Goal: Task Accomplishment & Management: Use online tool/utility

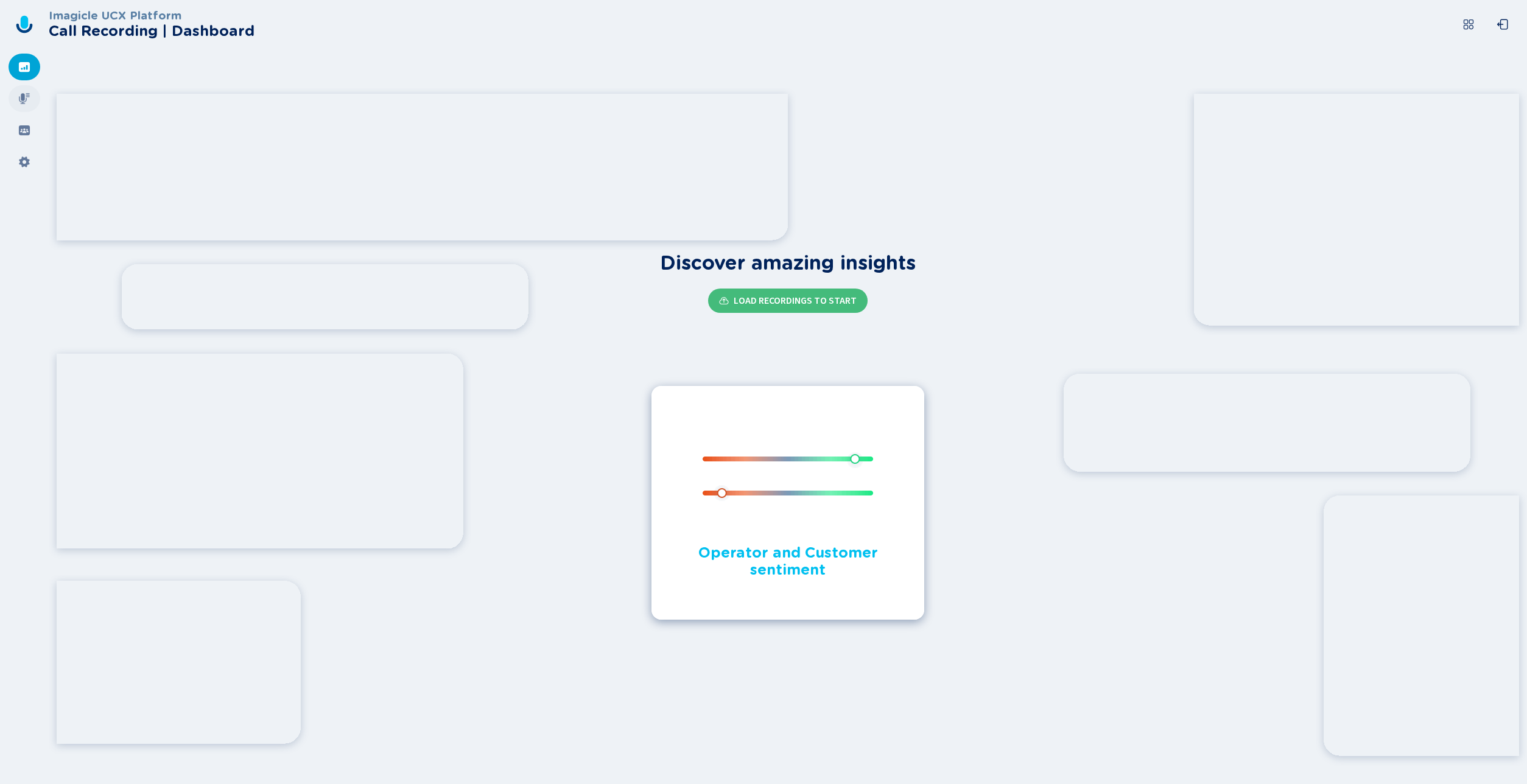
click at [26, 102] on icon at bounding box center [24, 98] width 12 height 12
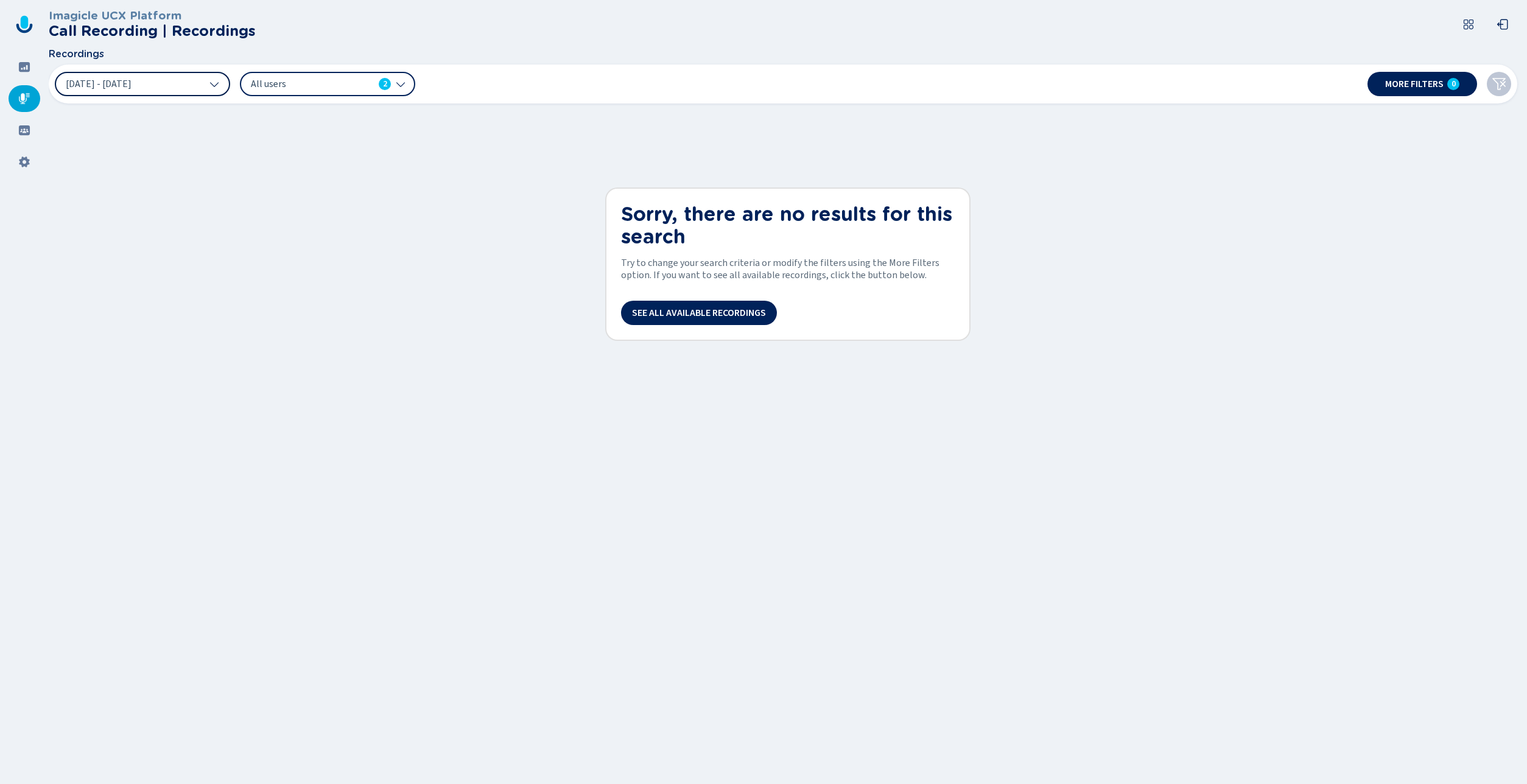
click at [218, 81] on icon at bounding box center [214, 83] width 9 height 9
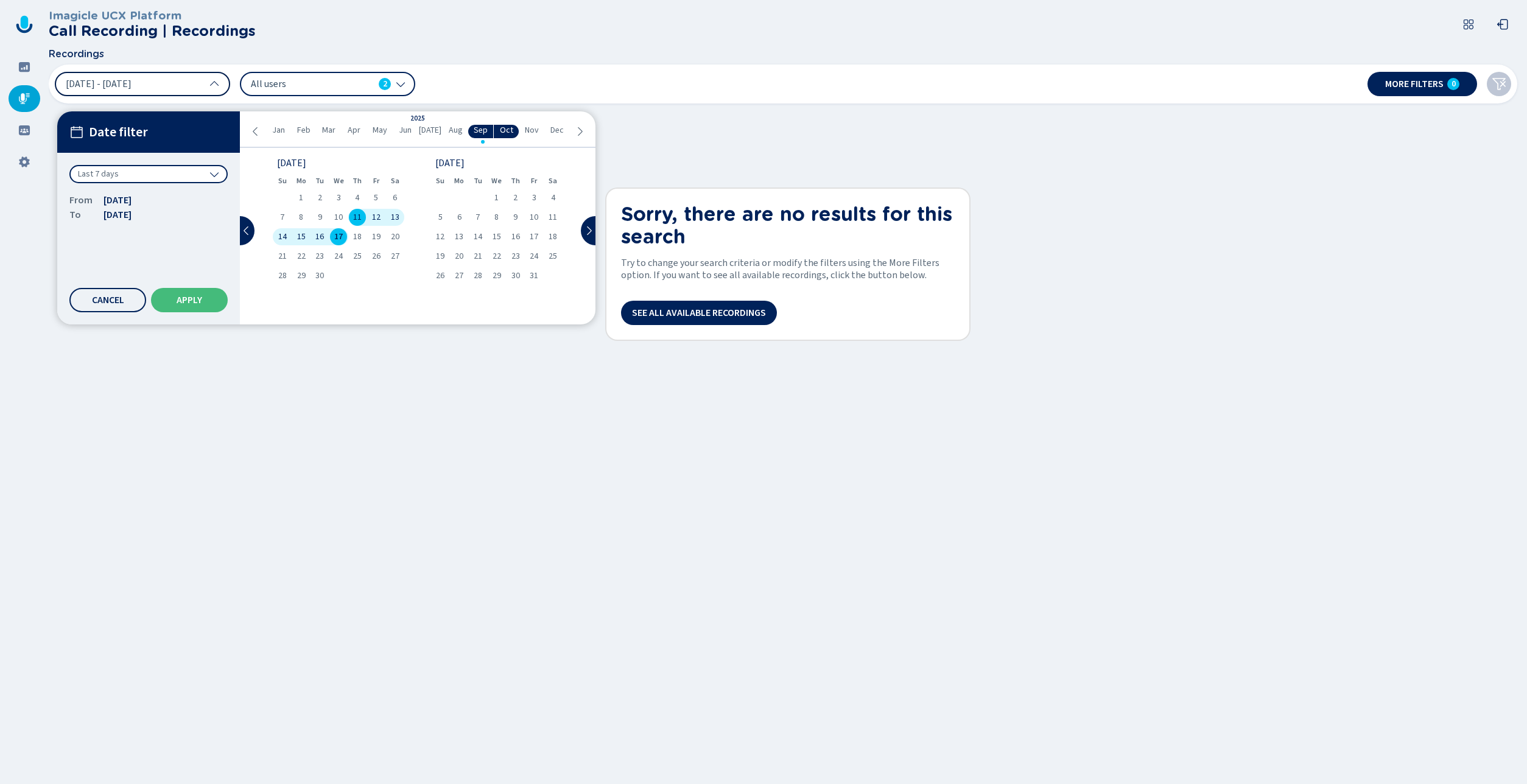
click at [254, 134] on icon at bounding box center [255, 131] width 9 height 9
click at [215, 172] on icon at bounding box center [214, 174] width 9 height 9
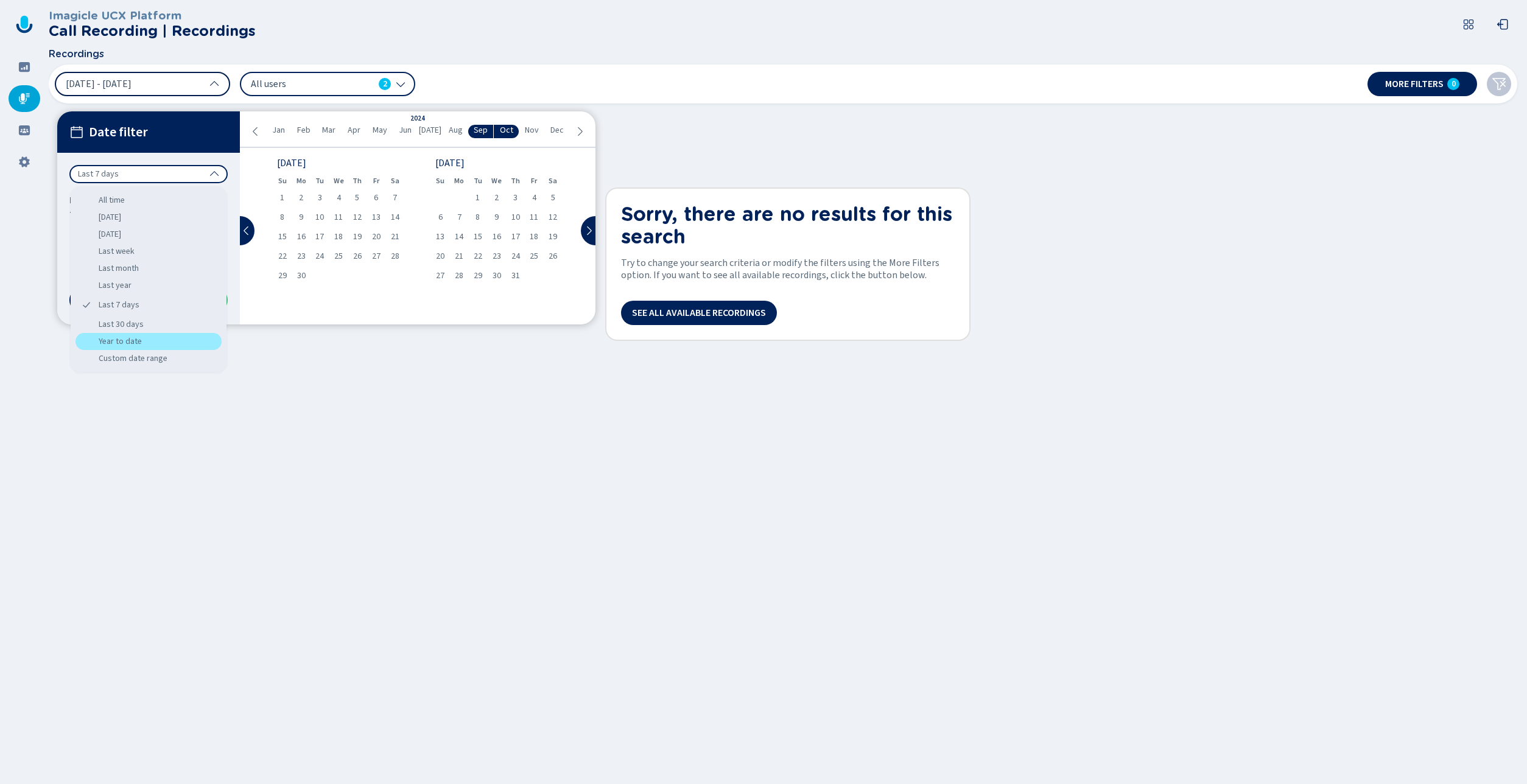
click at [144, 336] on div "Year to date" at bounding box center [148, 342] width 146 height 17
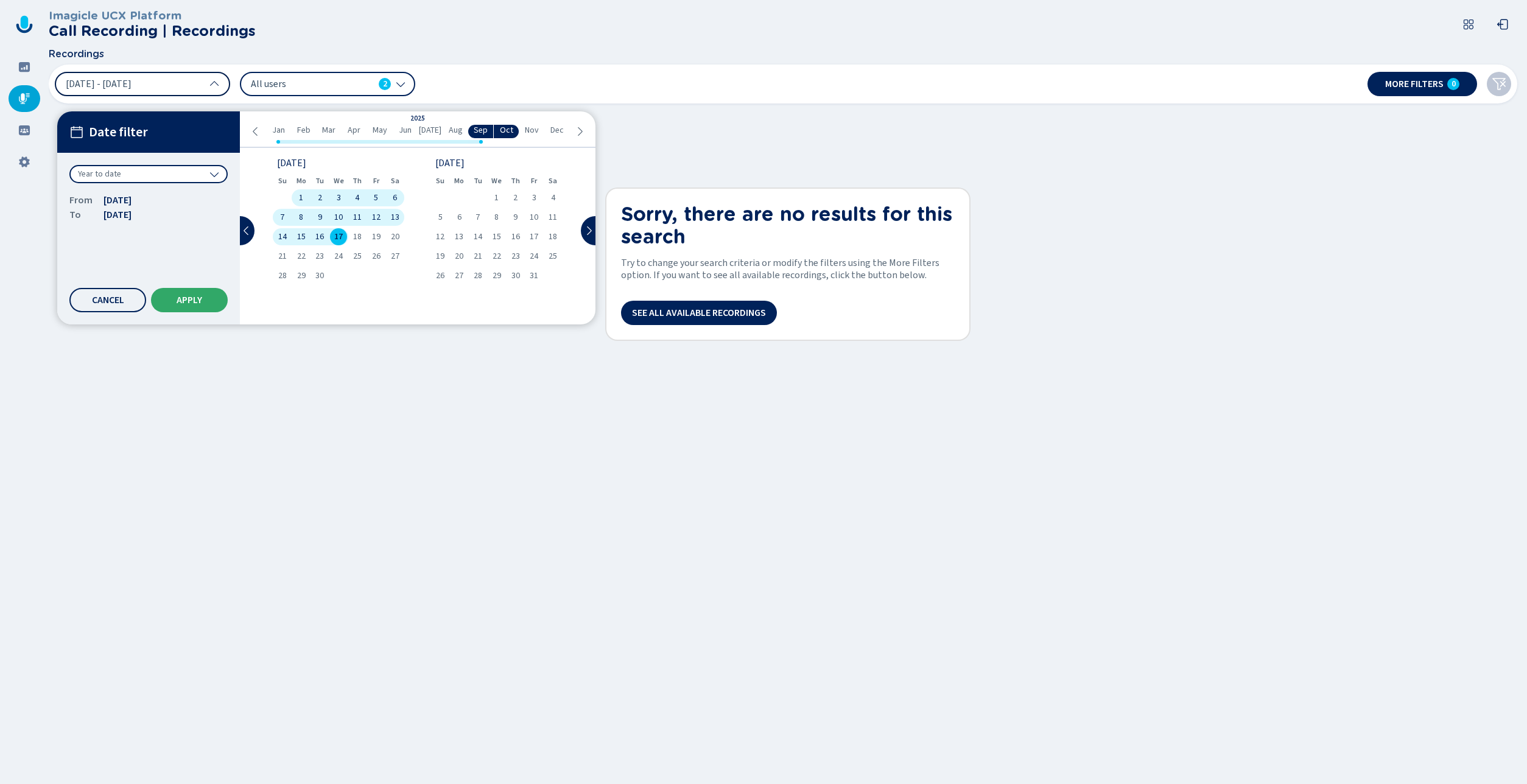
click at [196, 299] on span "Apply" at bounding box center [189, 300] width 26 height 9
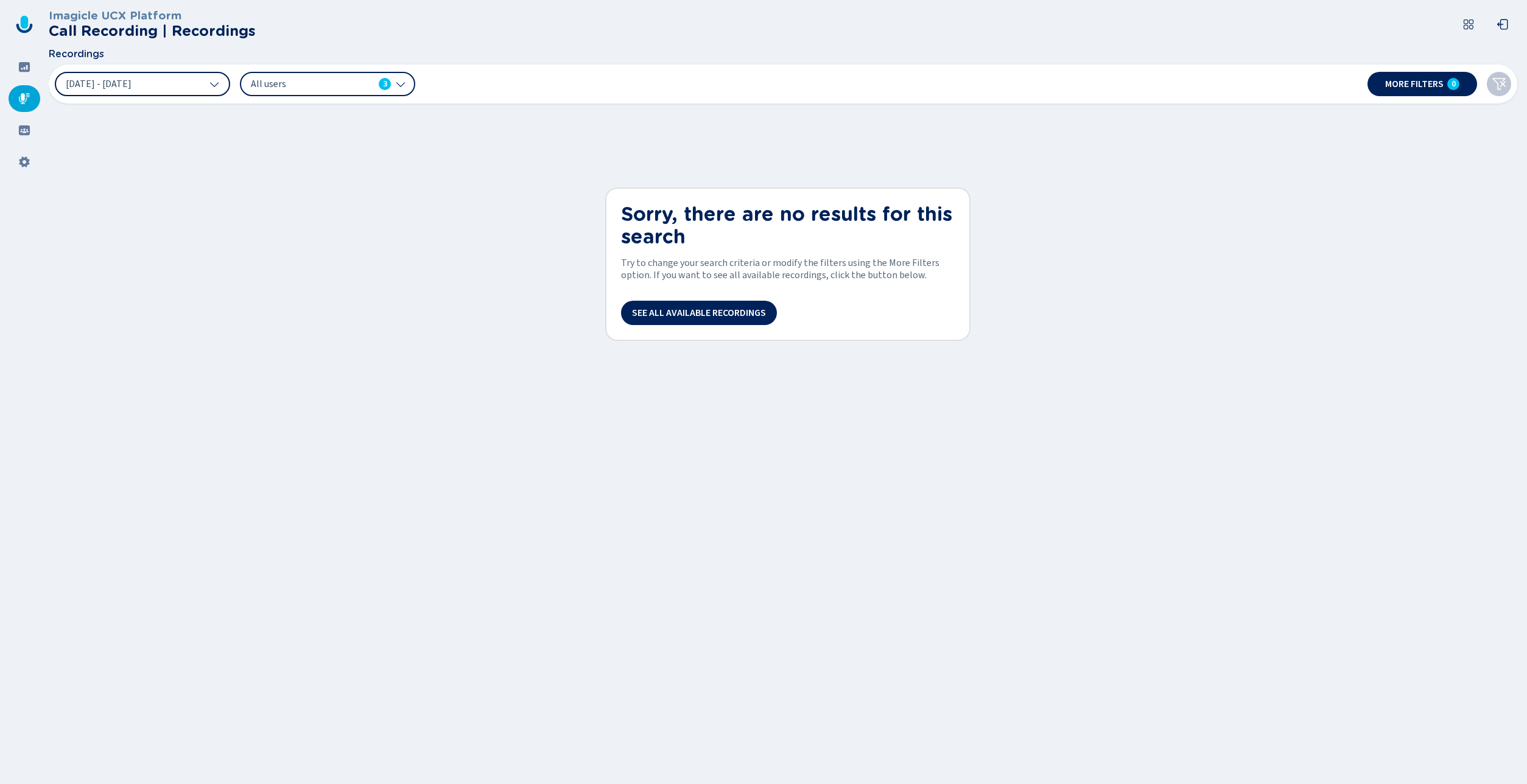
click at [214, 89] on button "[DATE] - [DATE]" at bounding box center [143, 84] width 175 height 25
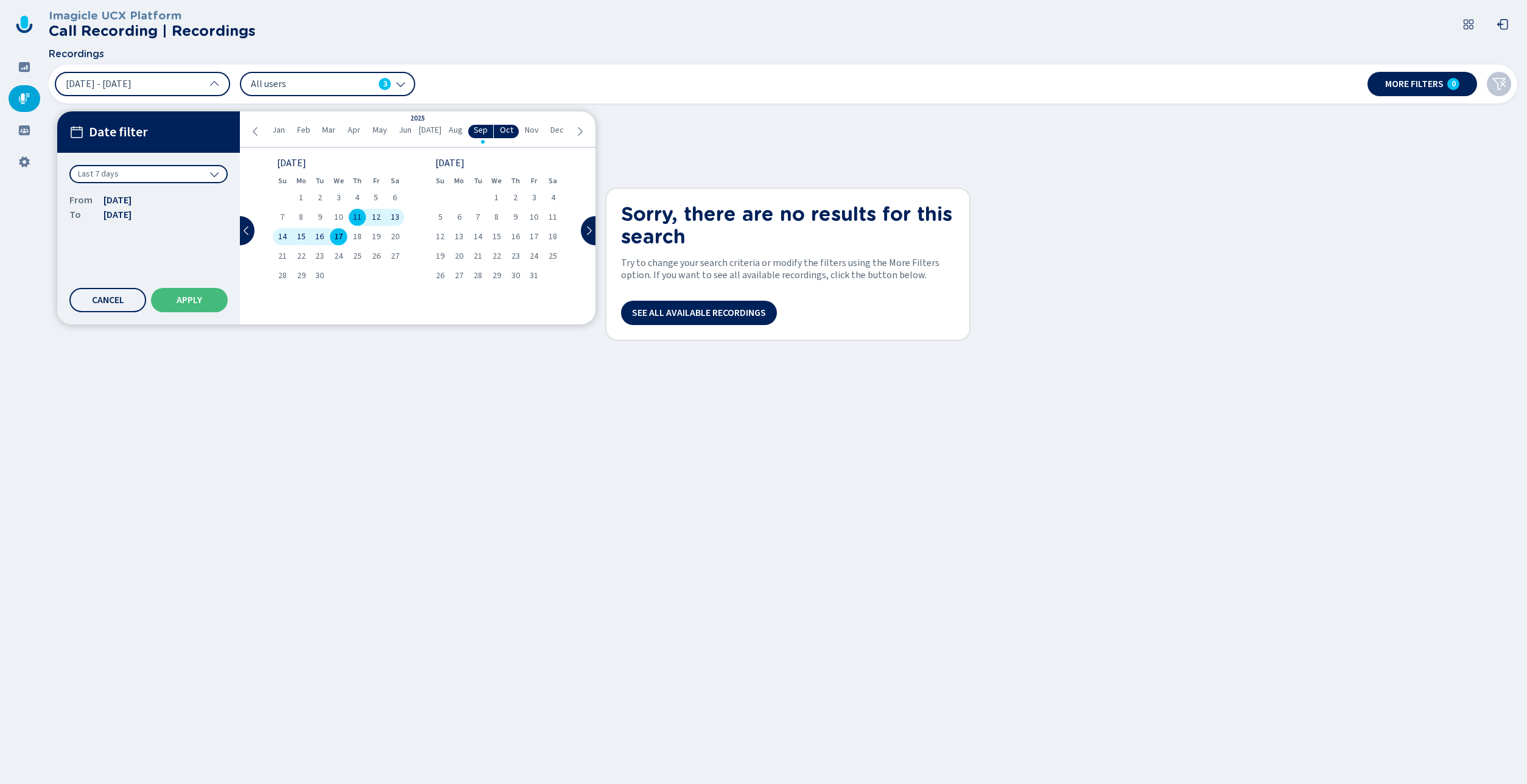
click at [144, 175] on div "Last 7 days" at bounding box center [148, 174] width 158 height 18
click at [155, 346] on div "Year to date" at bounding box center [148, 342] width 146 height 17
click at [184, 303] on span "Apply" at bounding box center [189, 300] width 26 height 9
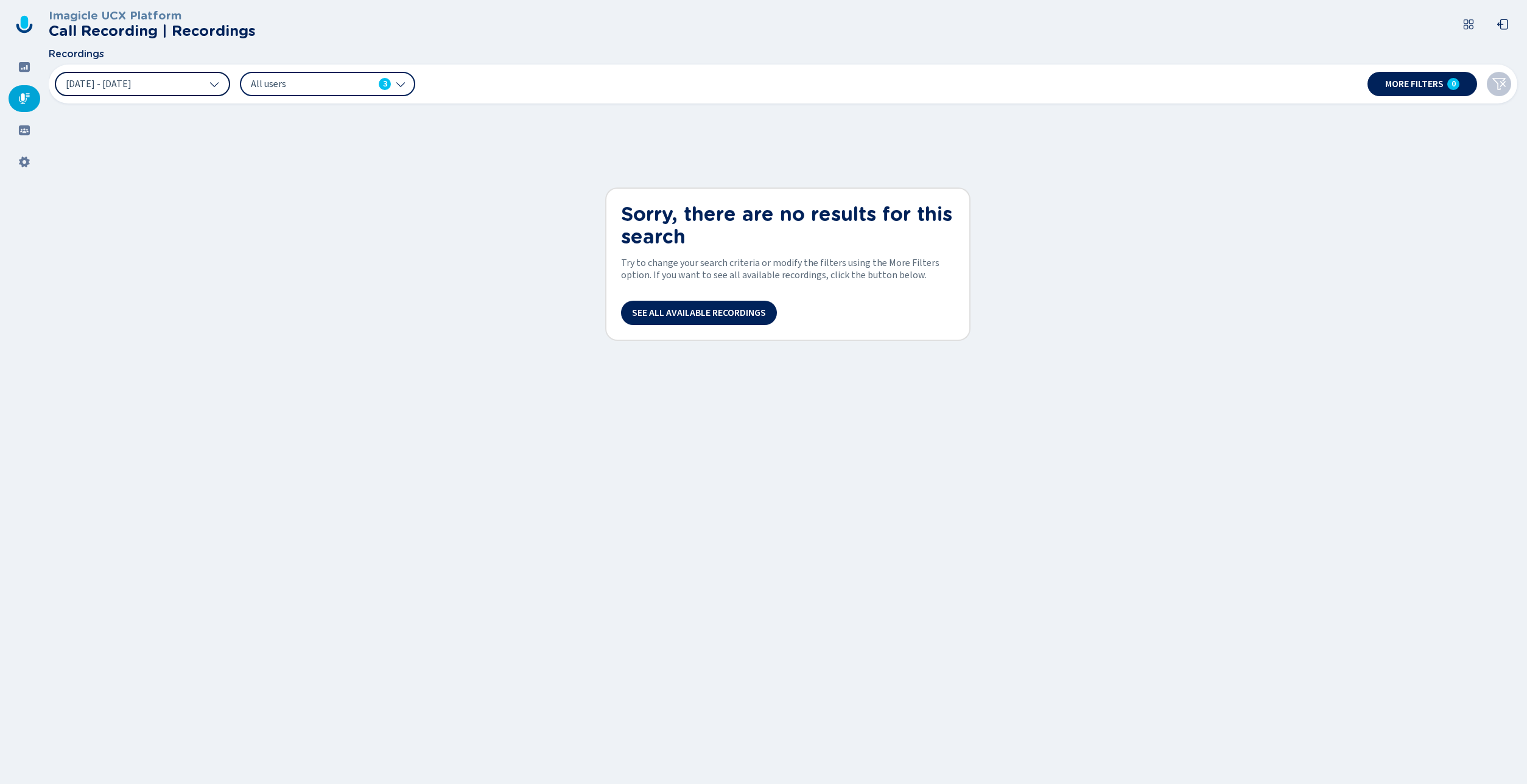
click at [182, 76] on button "[DATE] - [DATE]" at bounding box center [143, 84] width 175 height 25
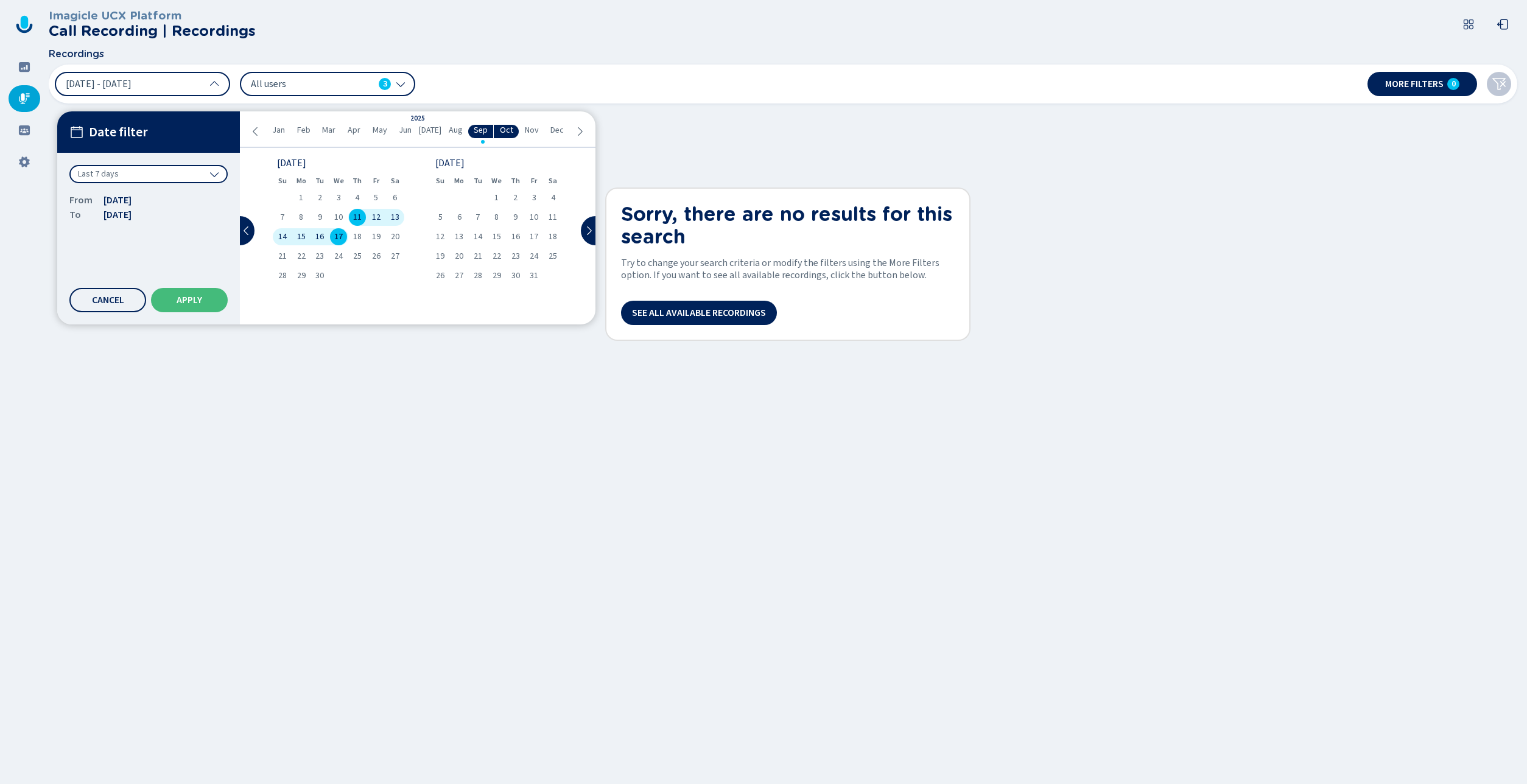
click at [152, 178] on div "Last 7 days" at bounding box center [148, 174] width 158 height 18
click at [111, 201] on div "All time" at bounding box center [148, 200] width 146 height 17
click at [184, 297] on span "Apply" at bounding box center [189, 300] width 26 height 9
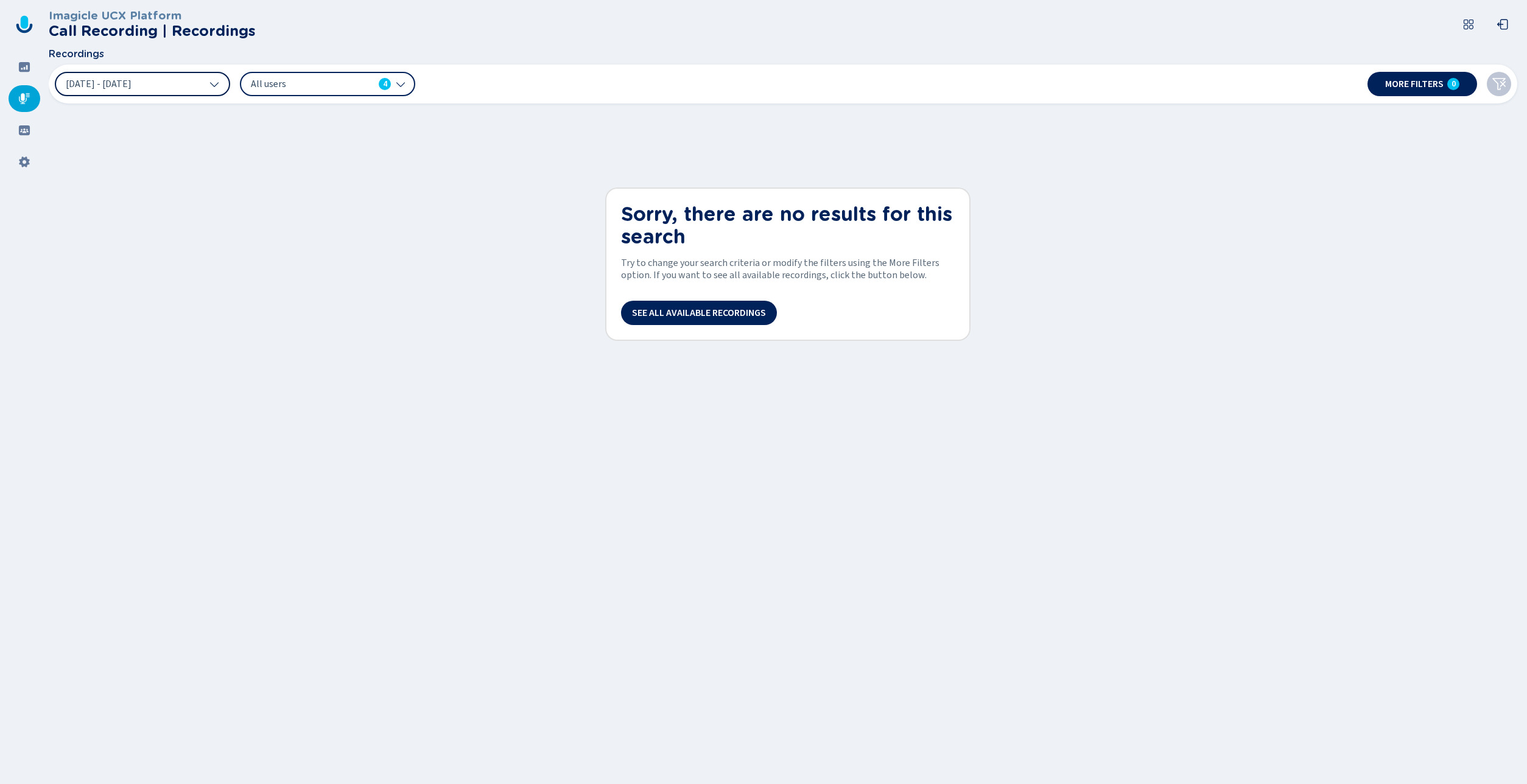
click at [179, 90] on button "[DATE] - [DATE]" at bounding box center [143, 84] width 175 height 25
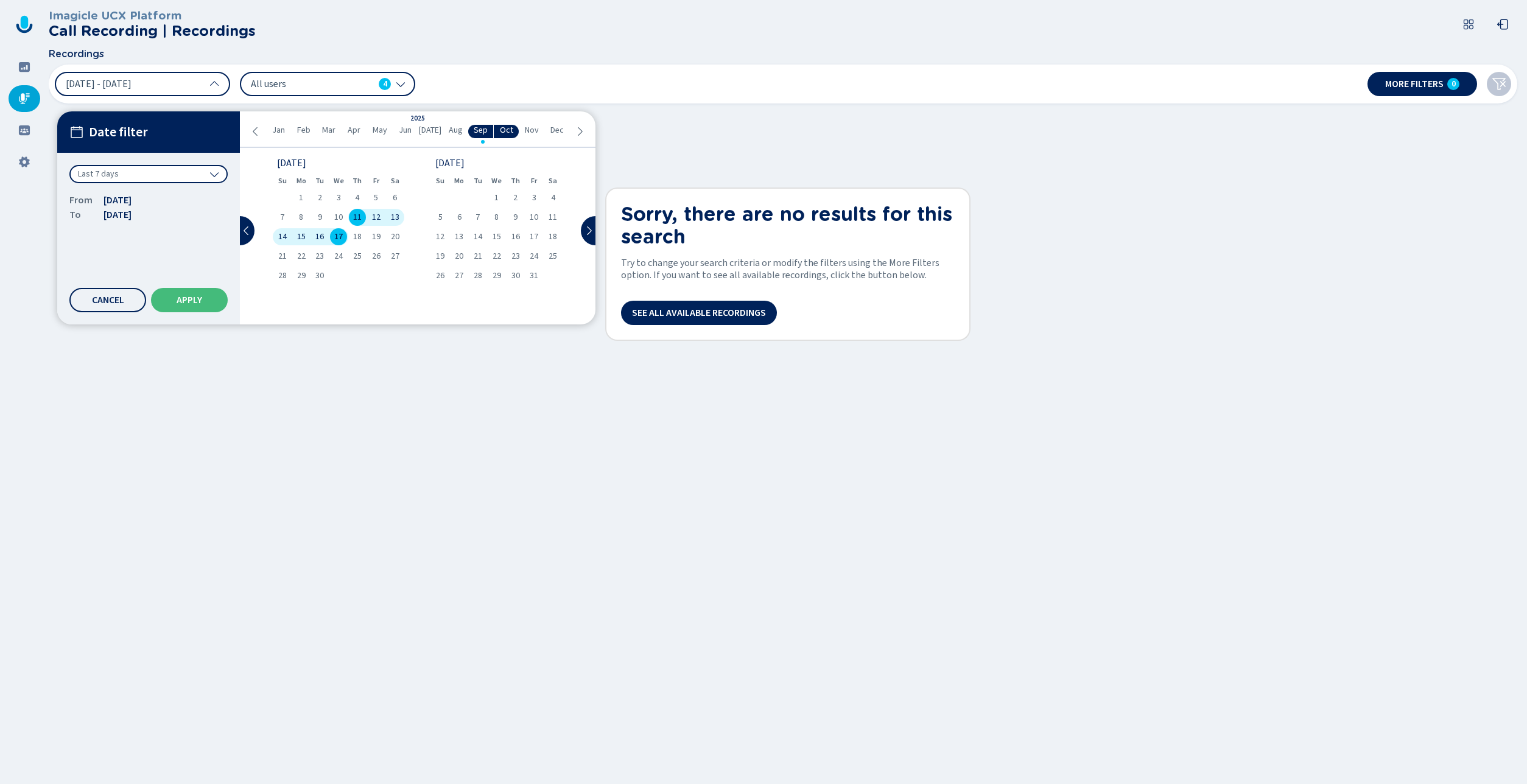
click at [150, 175] on div "Last 7 days" at bounding box center [148, 174] width 158 height 18
click at [124, 199] on div "All time" at bounding box center [148, 200] width 146 height 17
click at [214, 309] on button "Apply" at bounding box center [189, 300] width 77 height 25
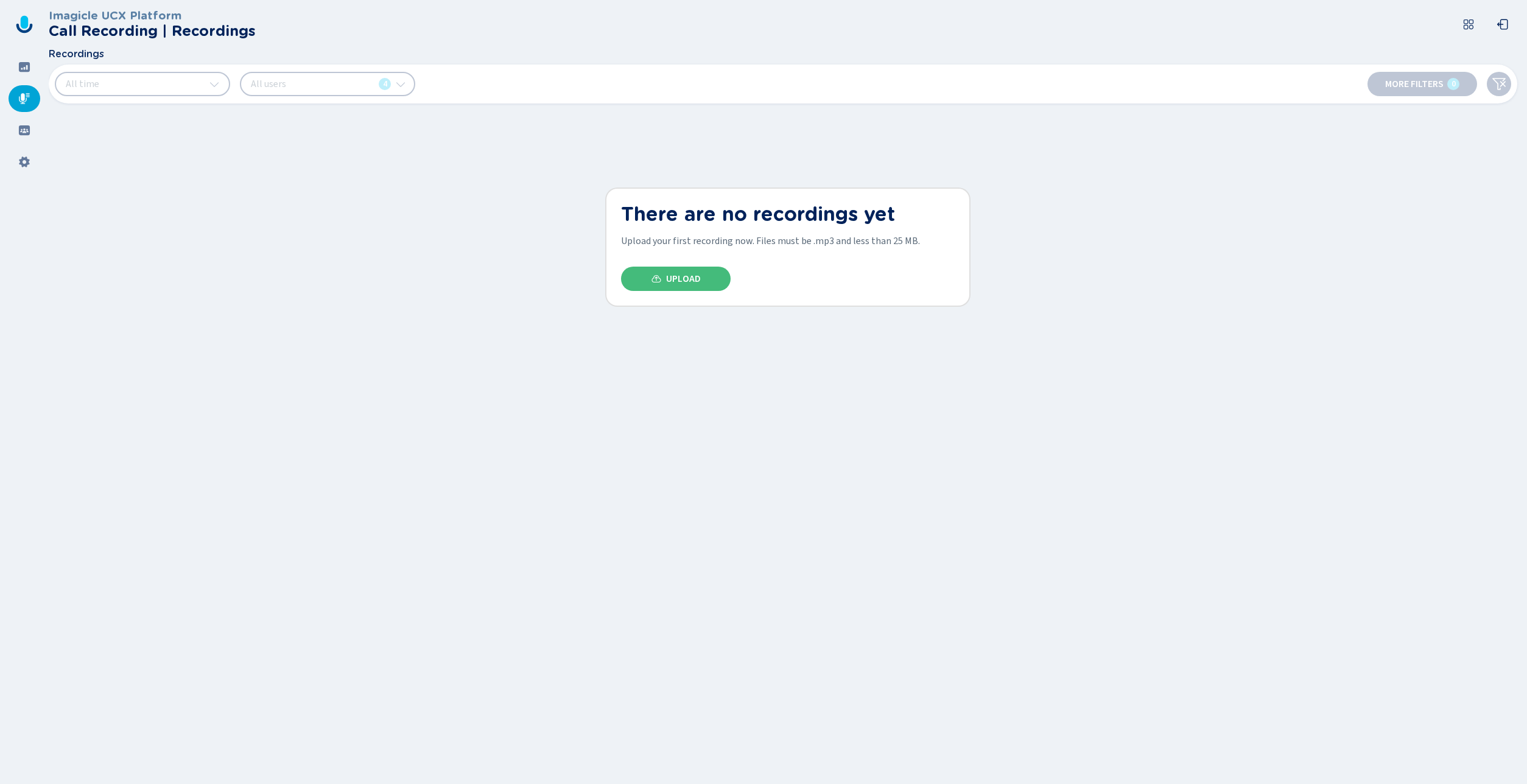
click at [28, 105] on div at bounding box center [25, 98] width 32 height 27
drag, startPoint x: 193, startPoint y: 90, endPoint x: 199, endPoint y: 88, distance: 6.3
click at [193, 90] on button "All time" at bounding box center [143, 84] width 175 height 25
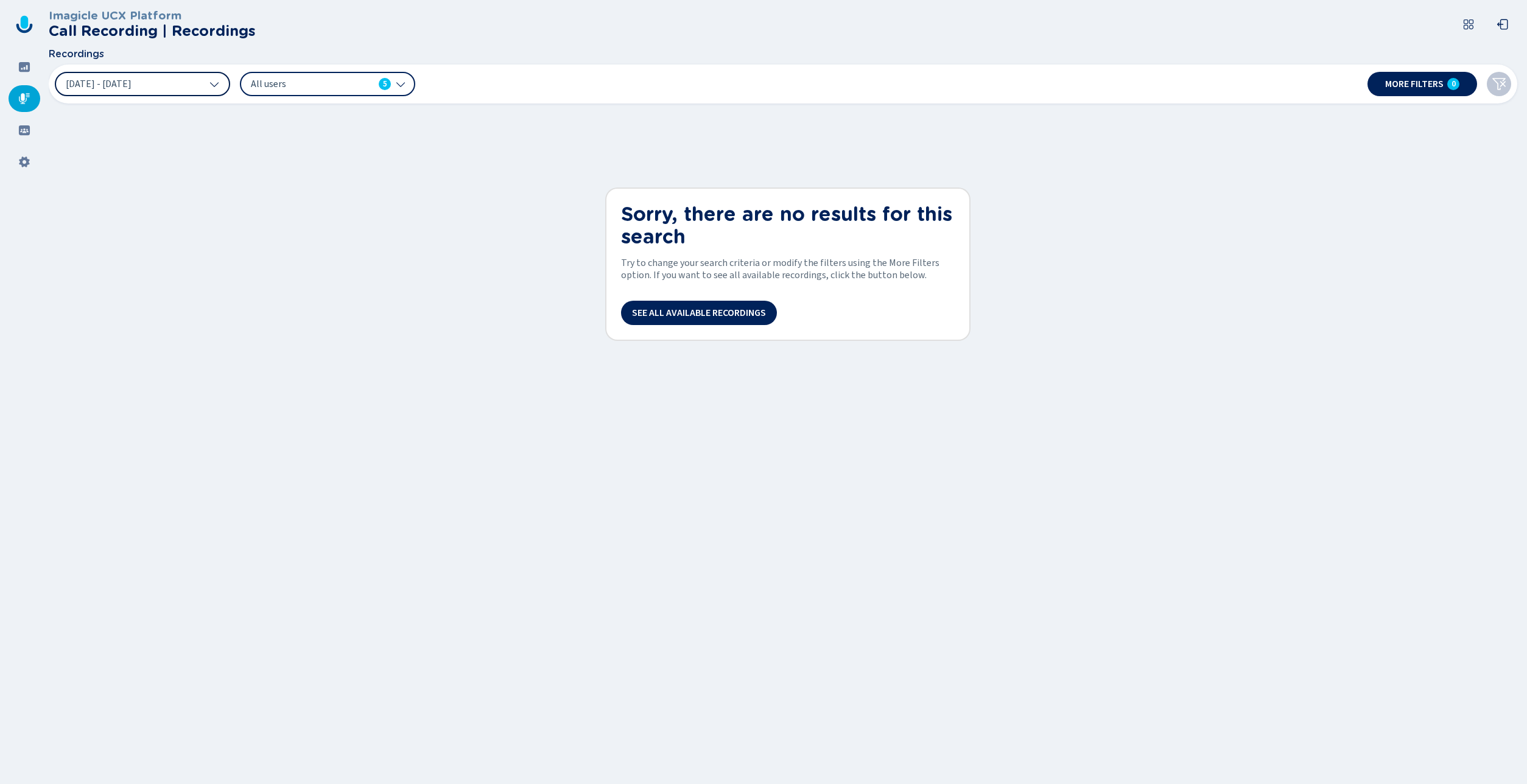
click at [174, 86] on button "[DATE] - [DATE]" at bounding box center [143, 84] width 175 height 25
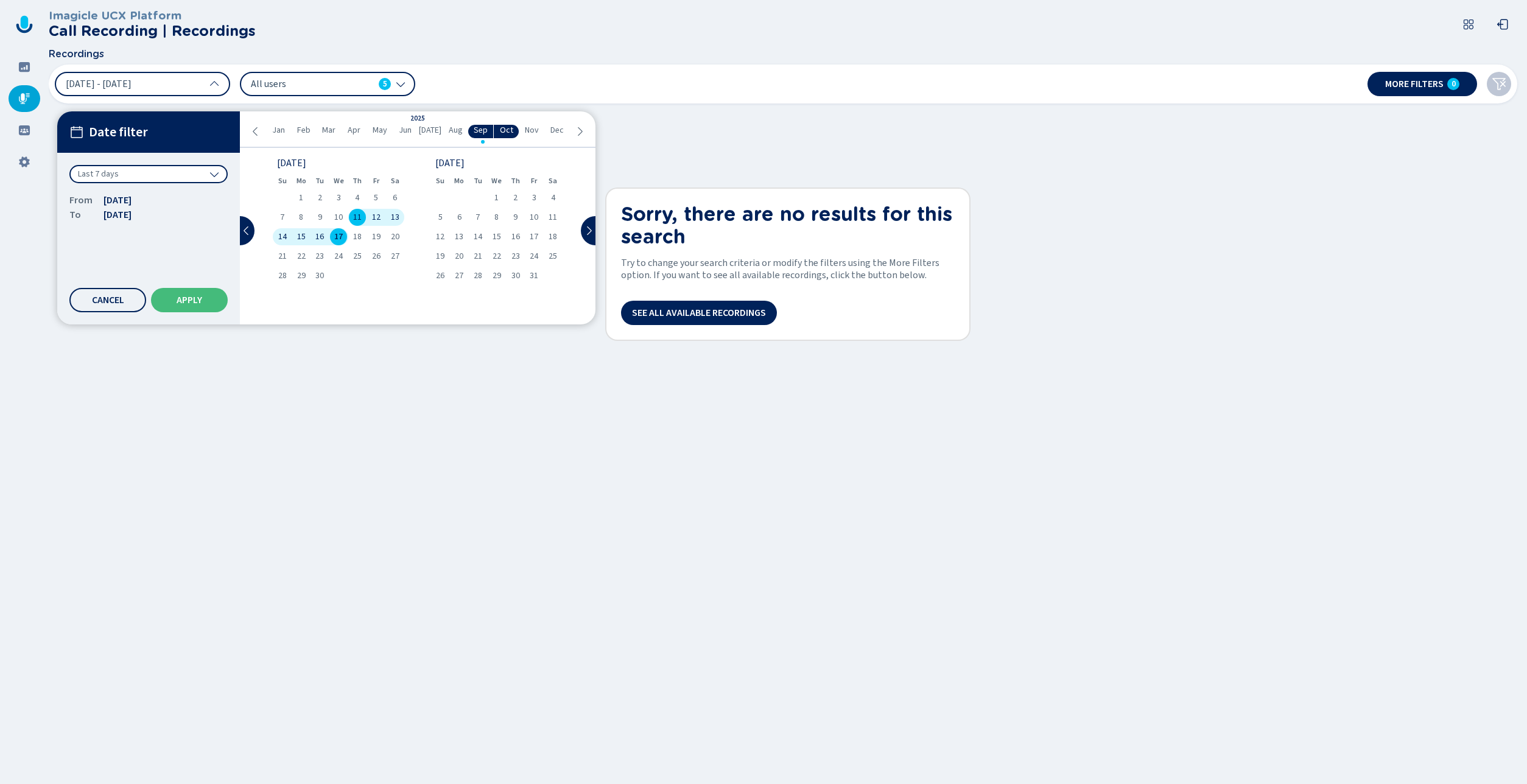
click at [137, 169] on div "Last 7 days" at bounding box center [148, 174] width 158 height 18
click at [145, 196] on div "All time" at bounding box center [148, 200] width 146 height 17
click at [195, 308] on button "Apply" at bounding box center [189, 300] width 77 height 25
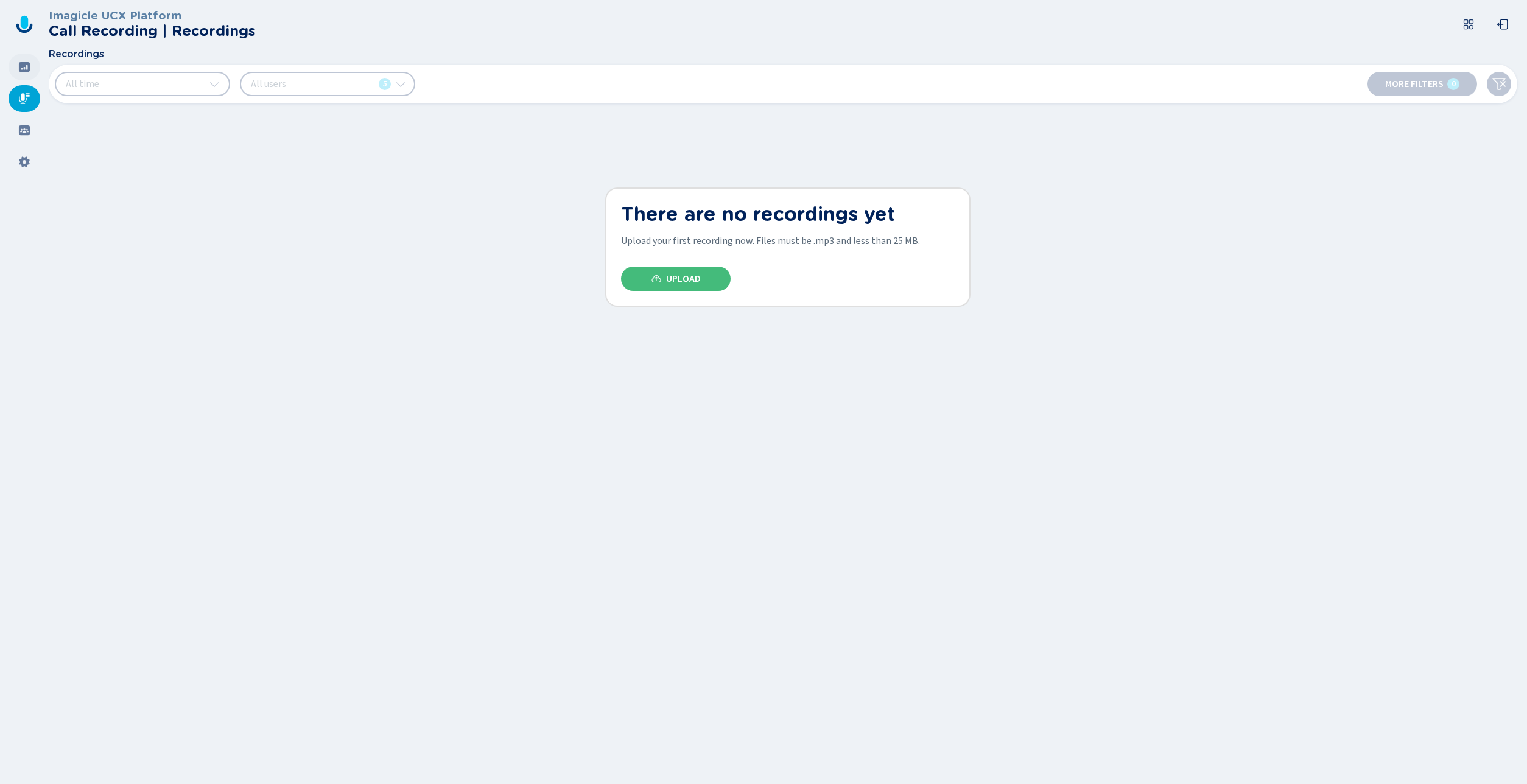
click at [27, 76] on div at bounding box center [25, 67] width 32 height 27
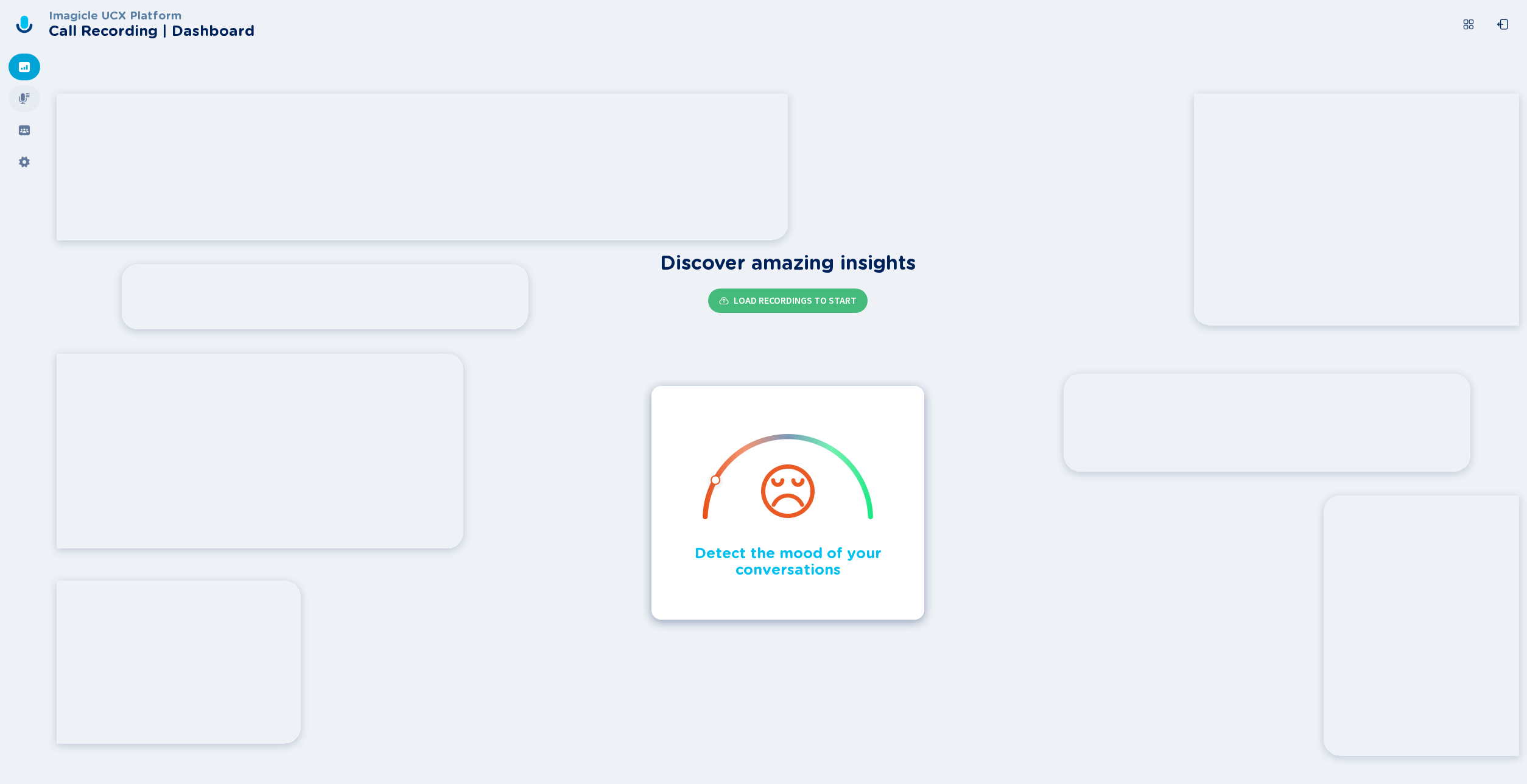
click at [22, 100] on icon at bounding box center [24, 98] width 11 height 11
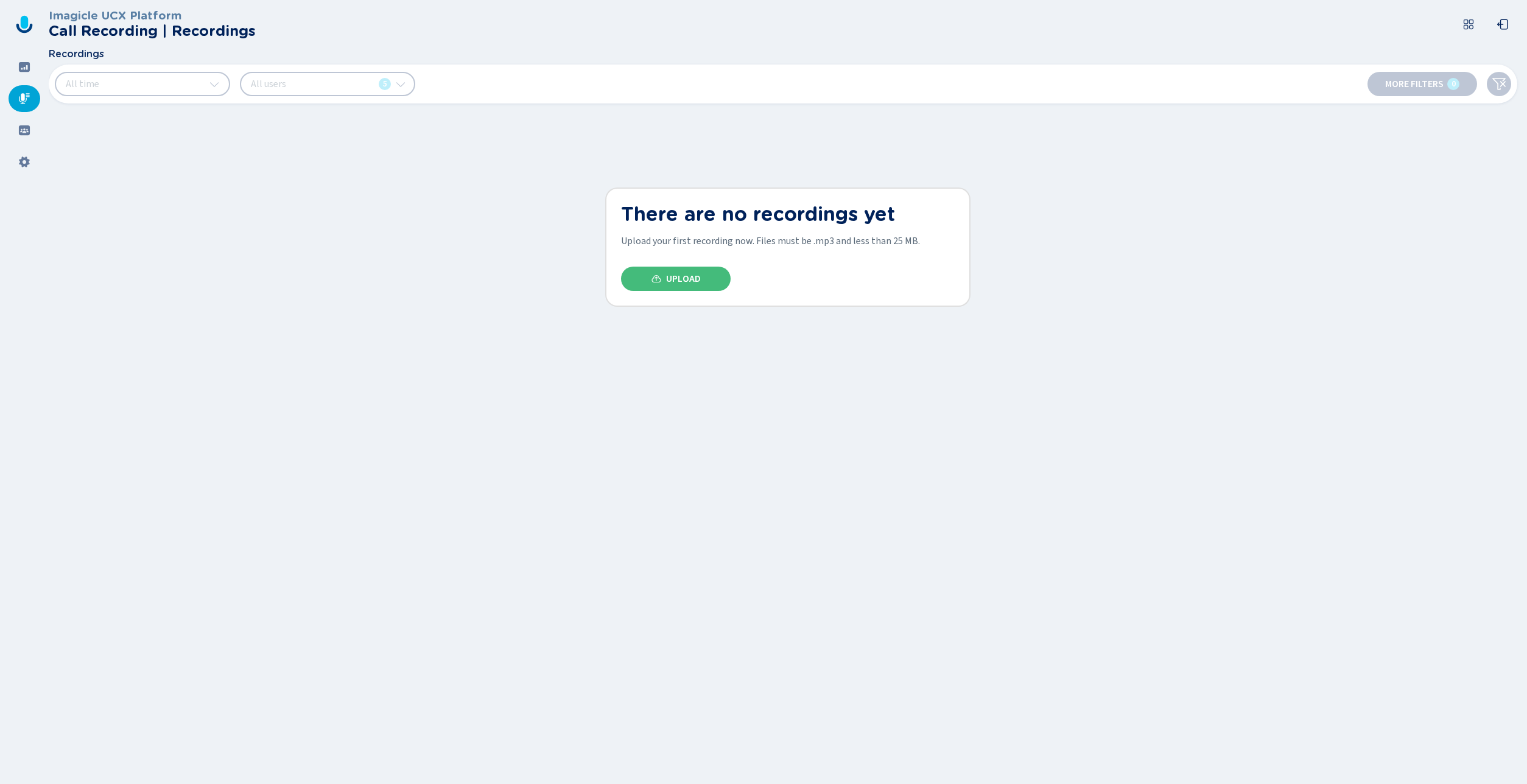
click at [156, 81] on button "All time" at bounding box center [143, 84] width 175 height 25
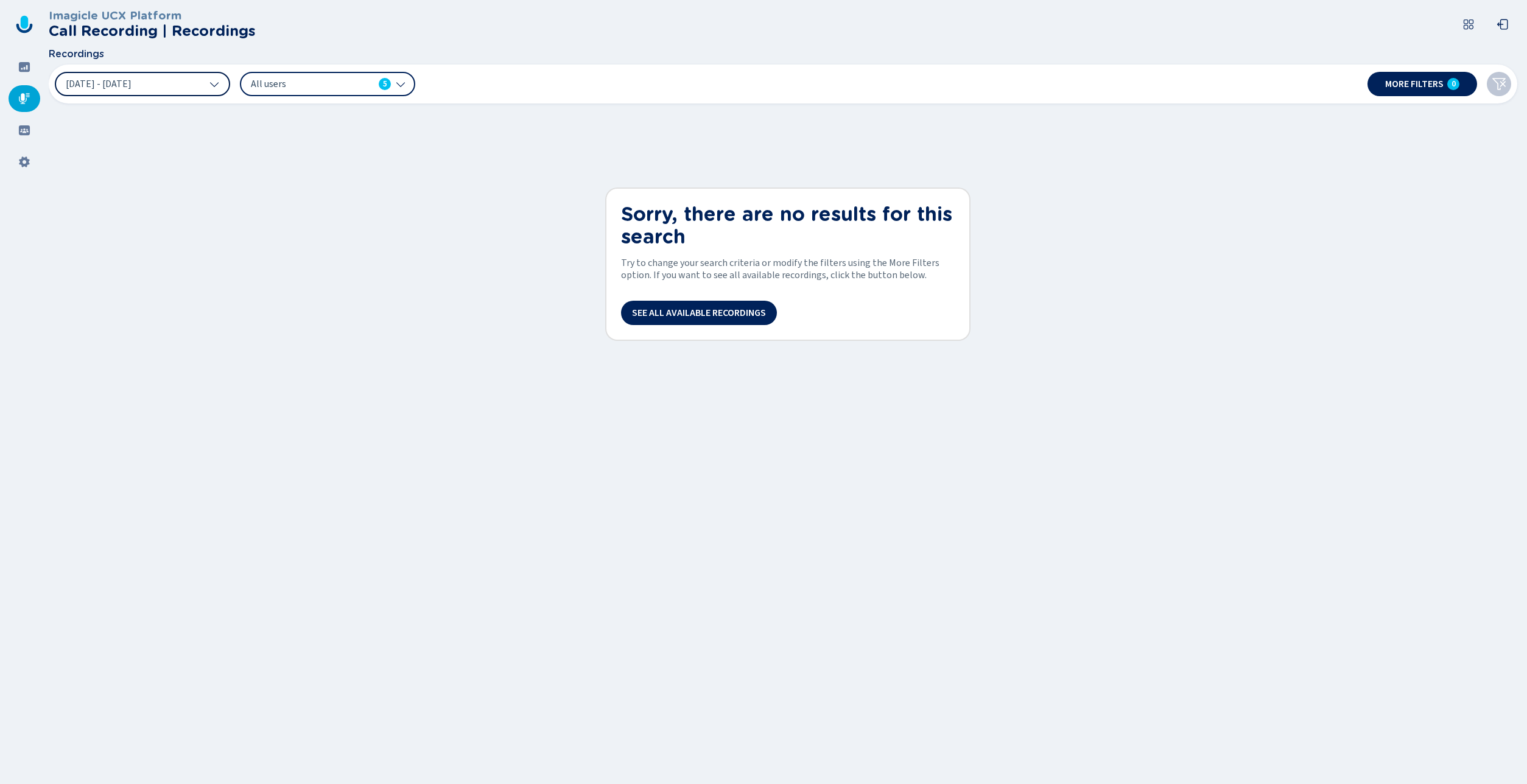
click at [177, 90] on button "[DATE] - [DATE]" at bounding box center [143, 84] width 175 height 25
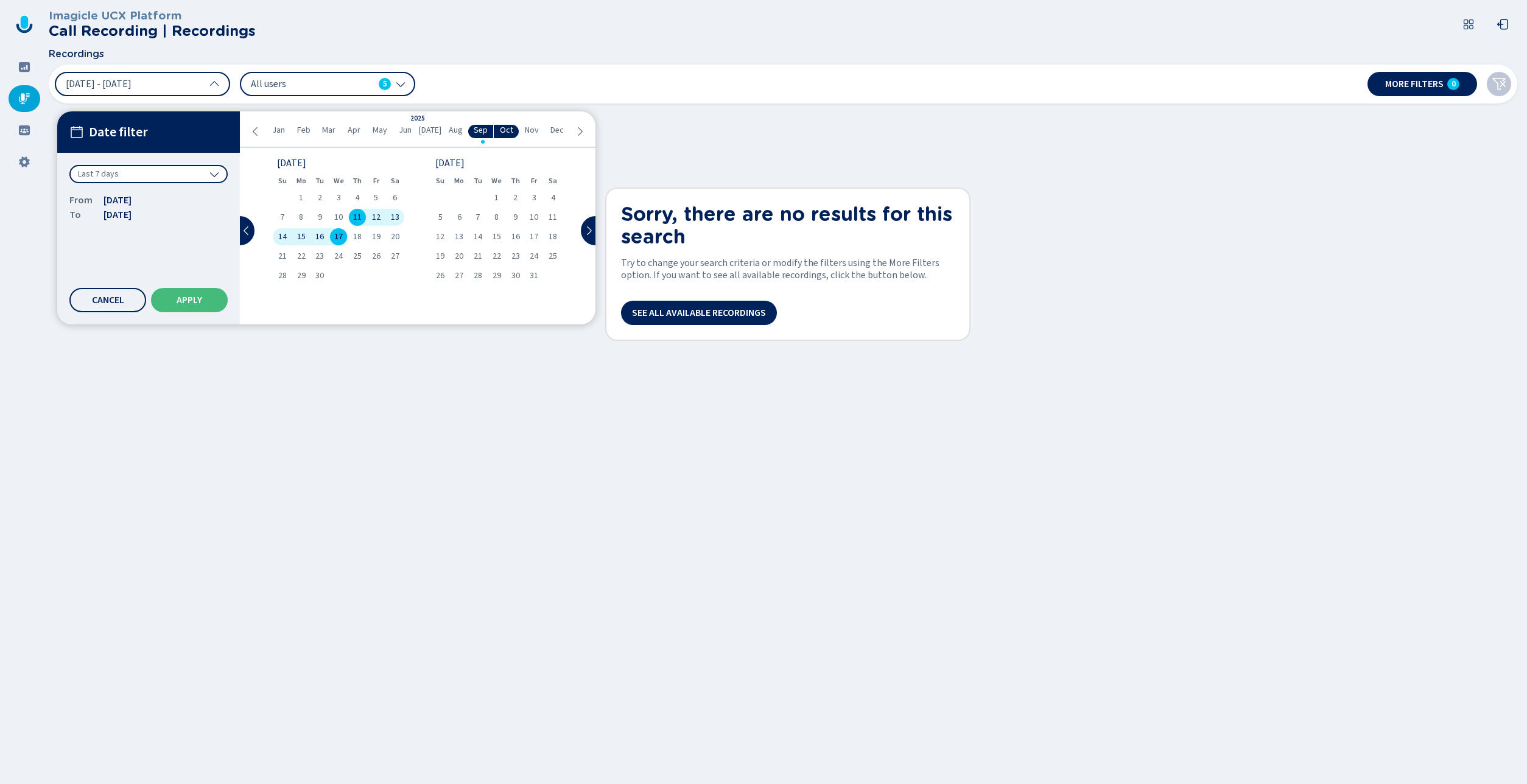
click at [152, 177] on div "Last 7 days" at bounding box center [148, 174] width 158 height 18
click at [131, 203] on div "All time" at bounding box center [148, 200] width 146 height 17
click at [199, 294] on button "Apply" at bounding box center [189, 300] width 77 height 25
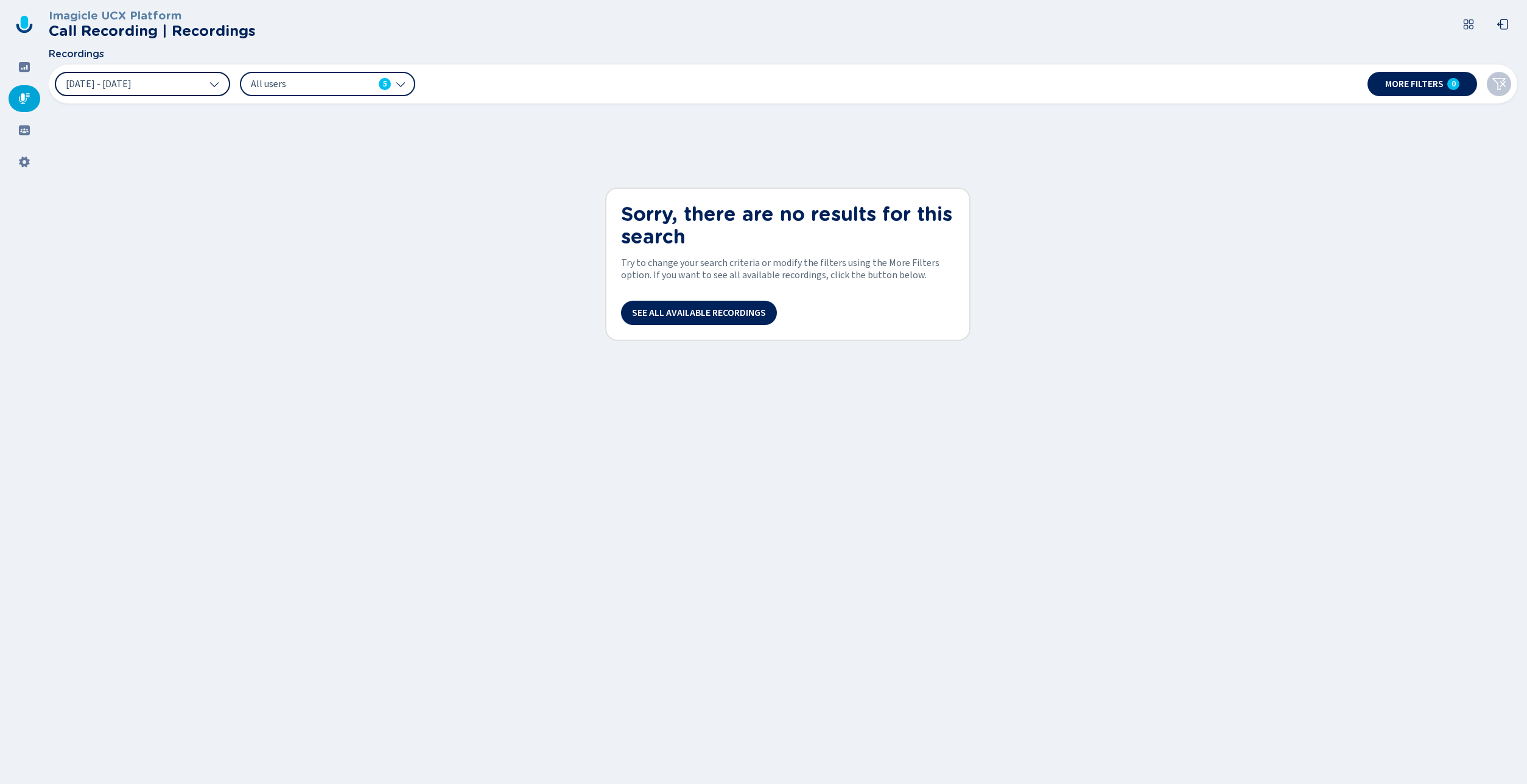
click at [132, 78] on button "[DATE] - [DATE]" at bounding box center [143, 84] width 175 height 25
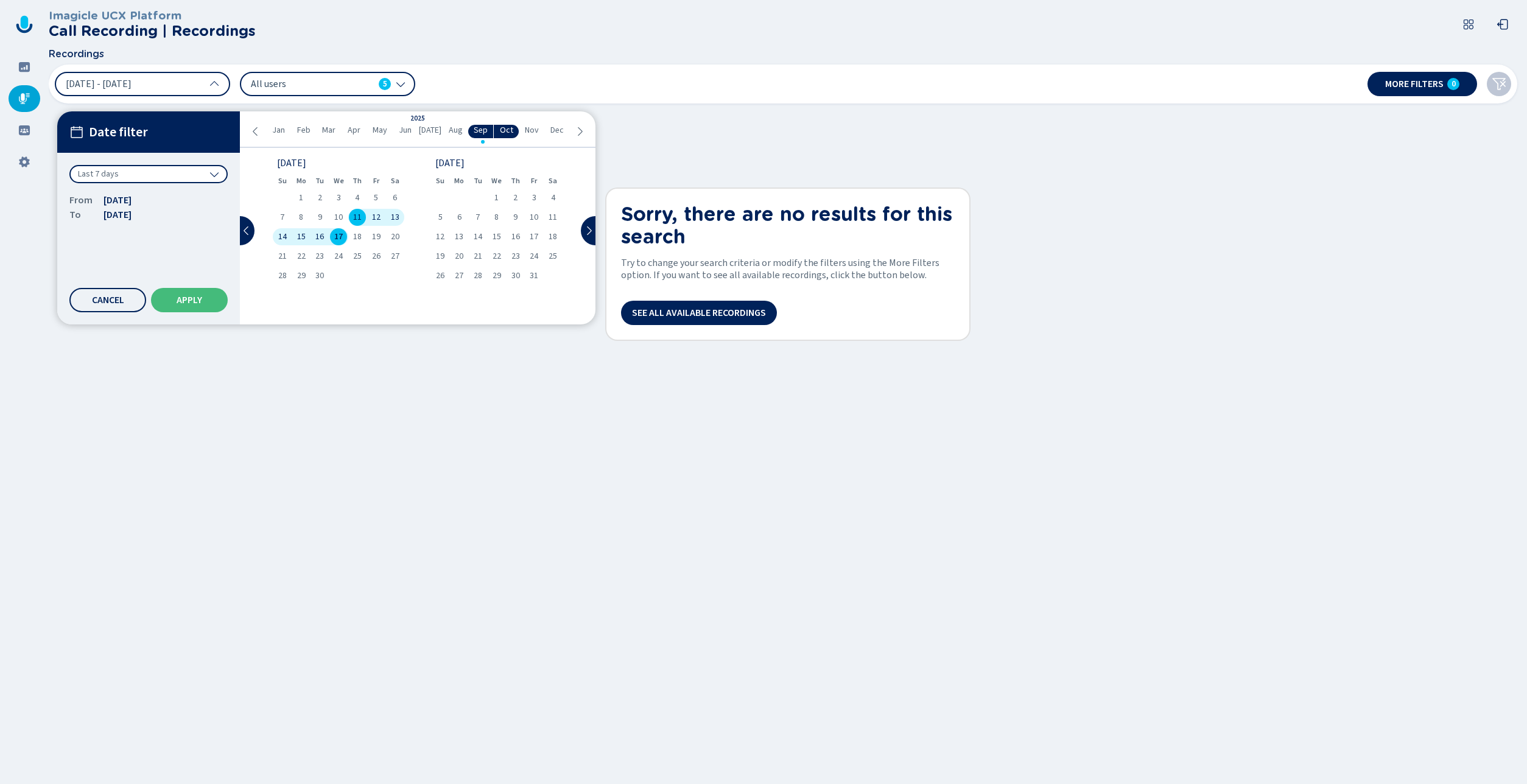
click at [145, 177] on div "Last 7 days" at bounding box center [148, 174] width 158 height 18
click at [126, 204] on div "All time" at bounding box center [148, 200] width 146 height 17
click at [188, 304] on span "Apply" at bounding box center [189, 300] width 26 height 9
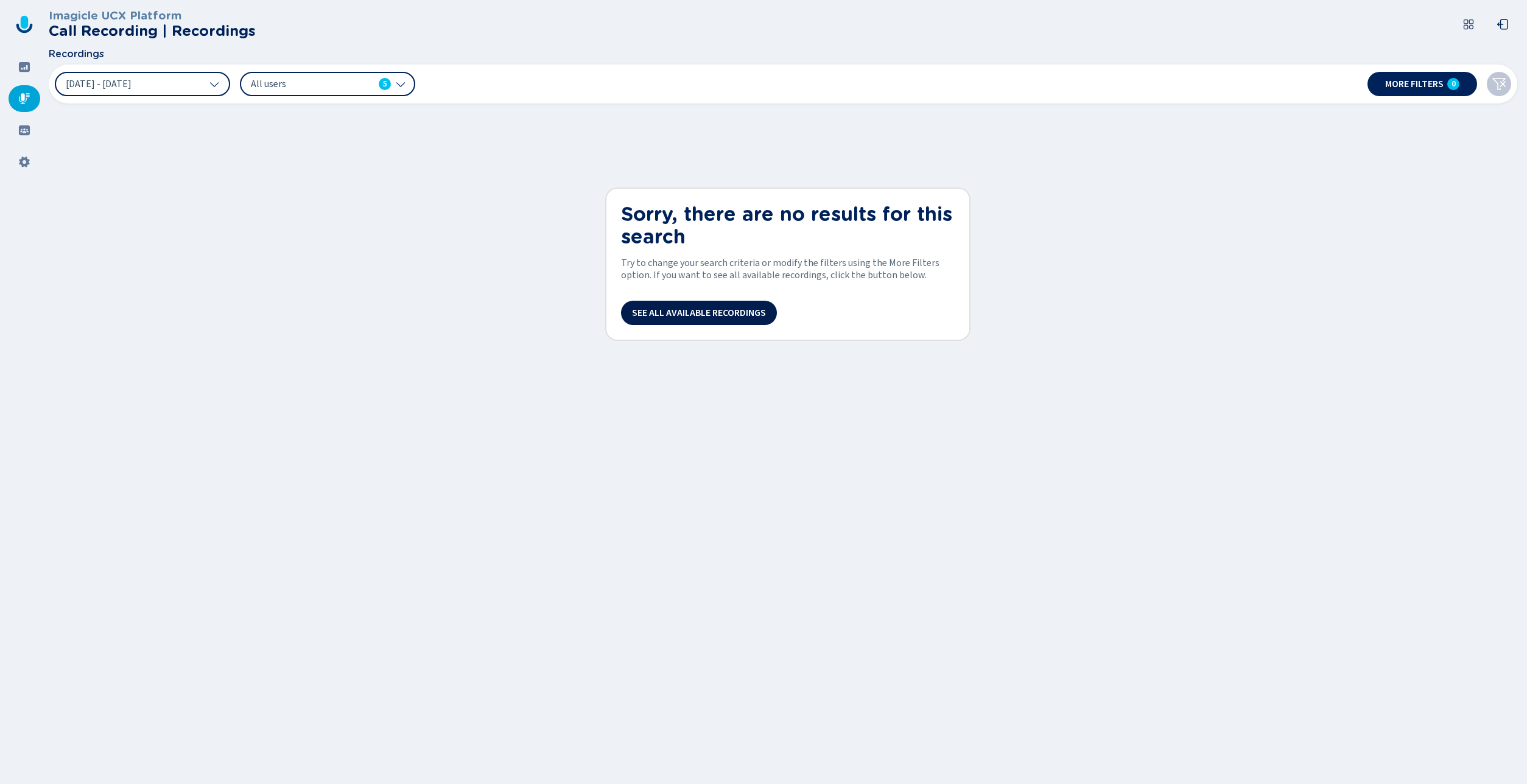
click at [744, 308] on span "See all available recordings" at bounding box center [699, 312] width 134 height 9
click at [116, 87] on span "[DATE] - [DATE]" at bounding box center [98, 83] width 66 height 9
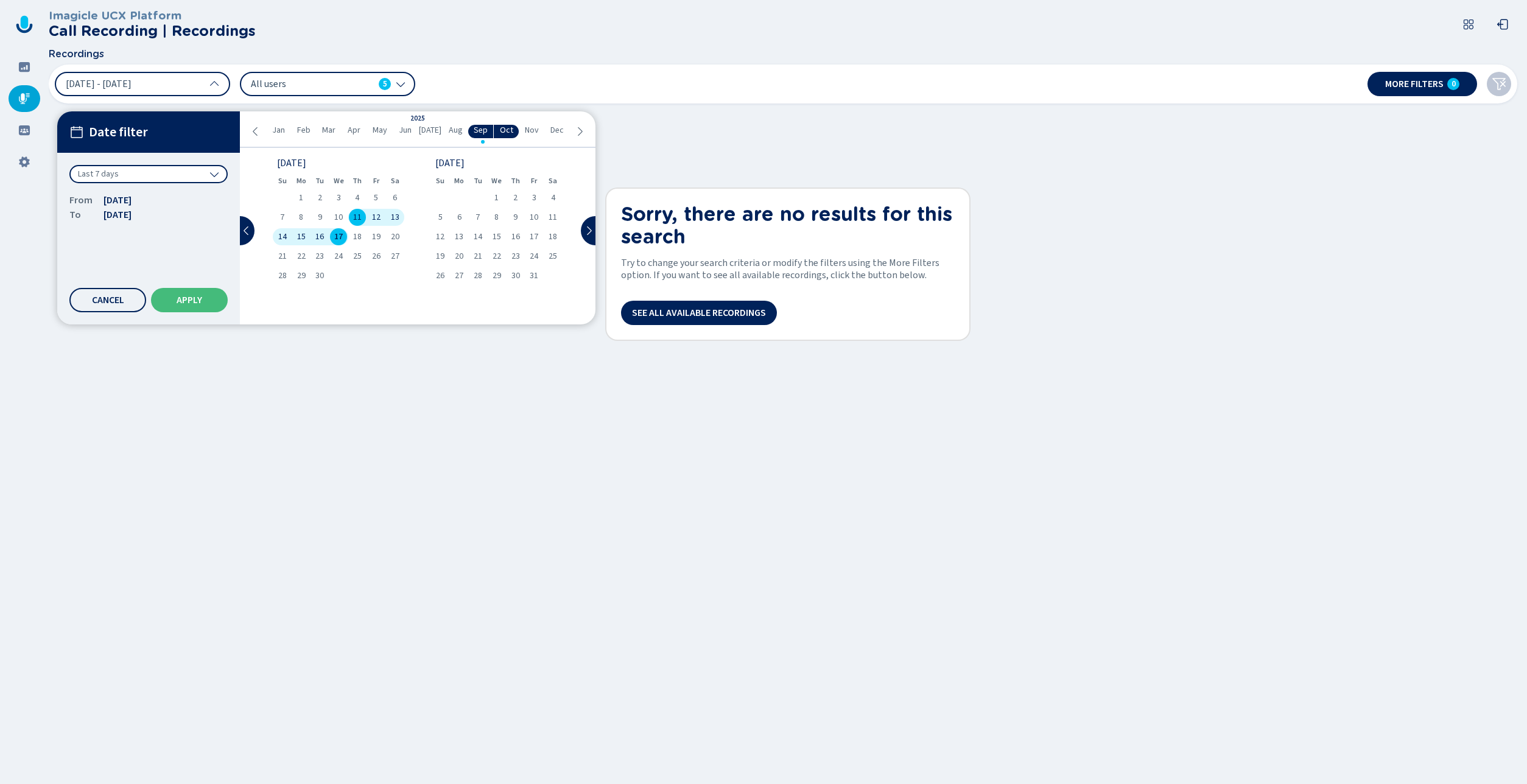
click at [128, 174] on div "Last 7 days" at bounding box center [148, 174] width 158 height 18
click at [122, 198] on div "All time" at bounding box center [148, 200] width 146 height 17
click at [207, 300] on button "Apply" at bounding box center [189, 300] width 77 height 25
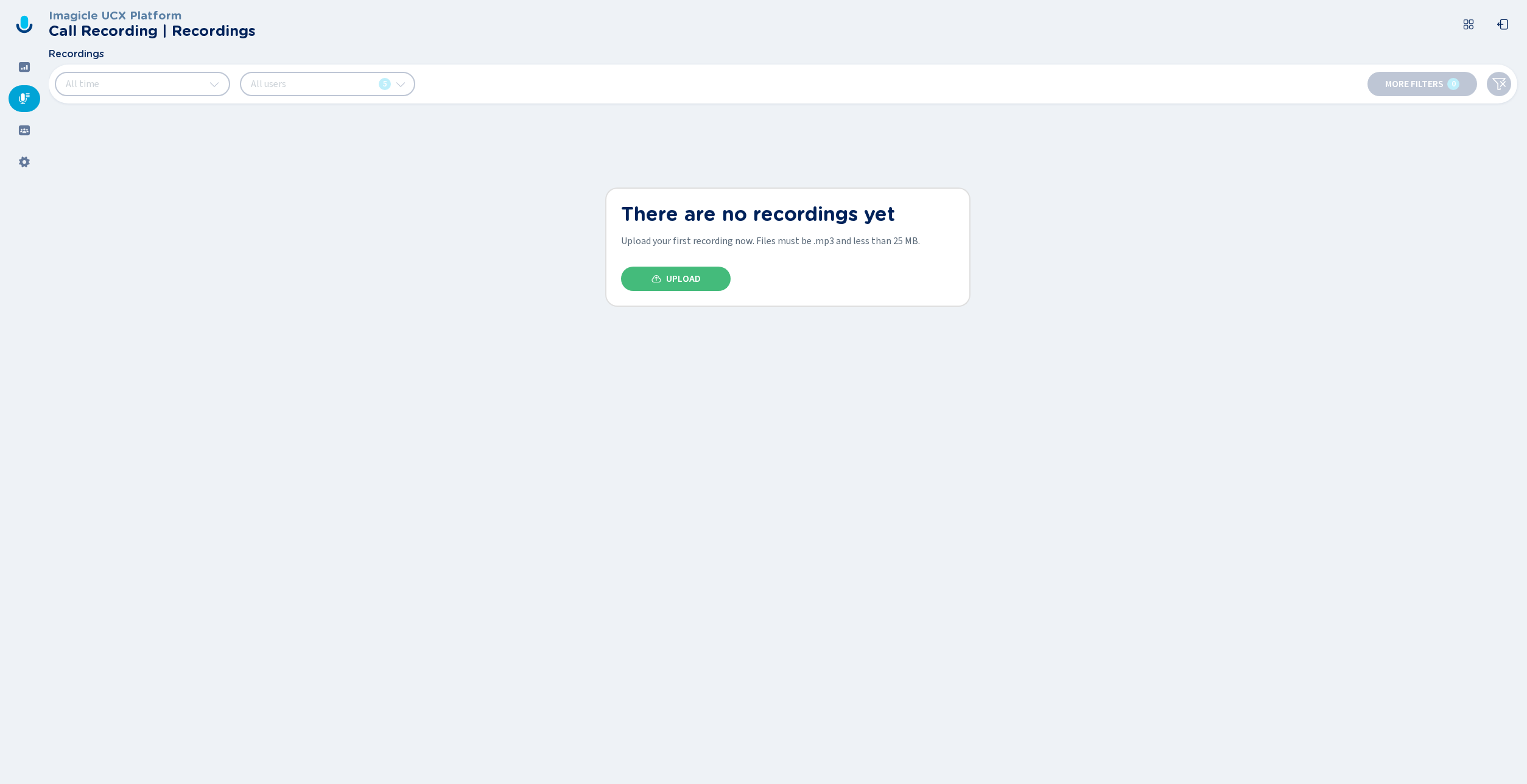
click at [19, 97] on icon at bounding box center [24, 98] width 11 height 11
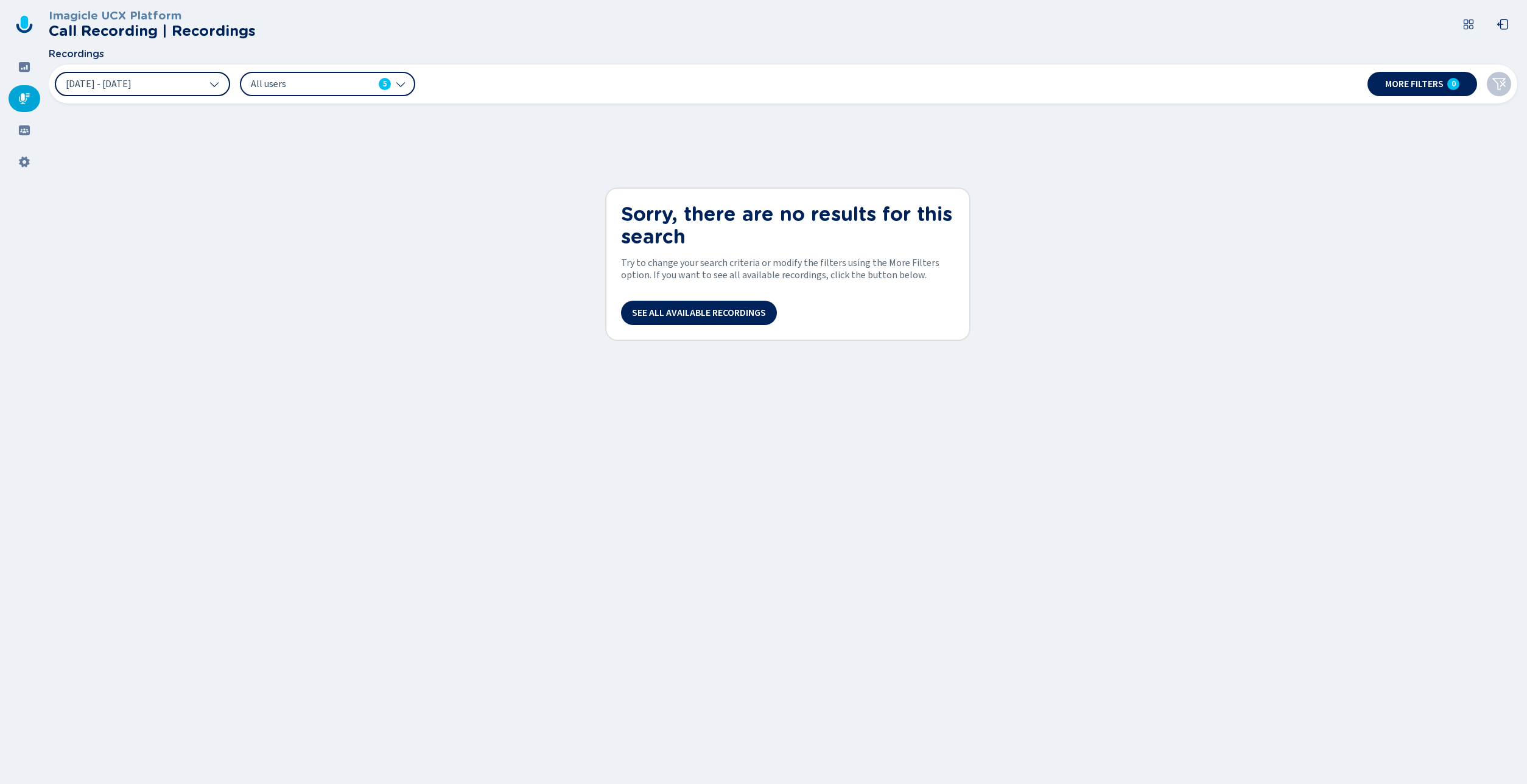
click at [182, 88] on button "[DATE] - [DATE]" at bounding box center [143, 84] width 175 height 25
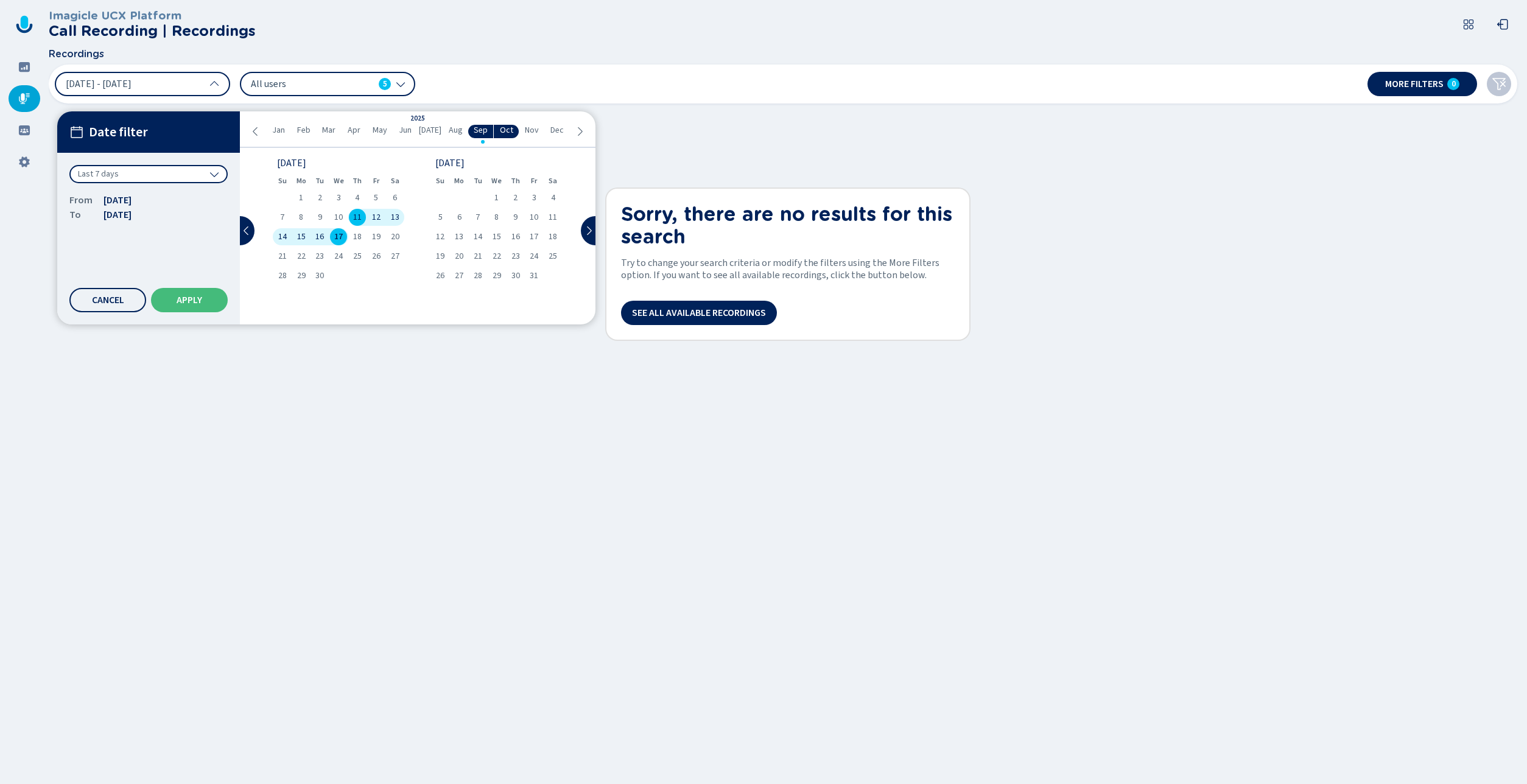
click at [136, 175] on div "Last 7 days" at bounding box center [148, 174] width 158 height 18
click at [126, 203] on div "All time" at bounding box center [148, 200] width 146 height 17
click at [193, 292] on button "Apply" at bounding box center [189, 300] width 77 height 25
